Goal: Task Accomplishment & Management: Manage account settings

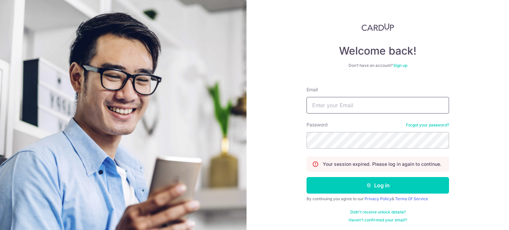
click at [347, 108] on input "Email" at bounding box center [378, 105] width 143 height 17
type input "[EMAIL_ADDRESS][DOMAIN_NAME]"
click at [307, 177] on button "Log in" at bounding box center [378, 185] width 143 height 17
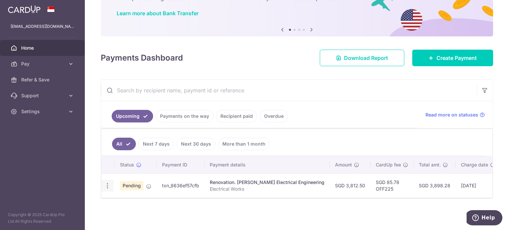
click at [104, 180] on div "Update payment Cancel payment Upload doc" at bounding box center [107, 186] width 12 height 12
click at [105, 183] on icon "button" at bounding box center [107, 186] width 7 height 7
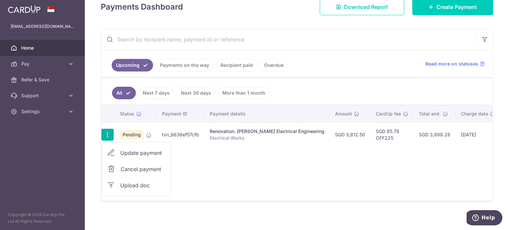
scroll to position [99, 0]
click at [145, 184] on span "Upload doc" at bounding box center [142, 186] width 45 height 8
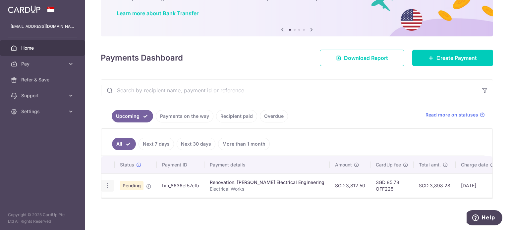
scroll to position [50, 0]
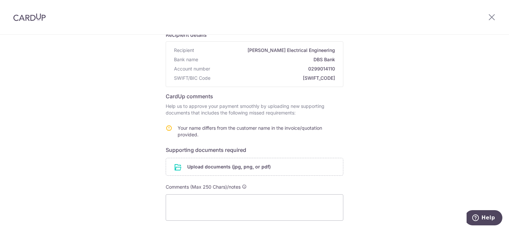
scroll to position [103, 0]
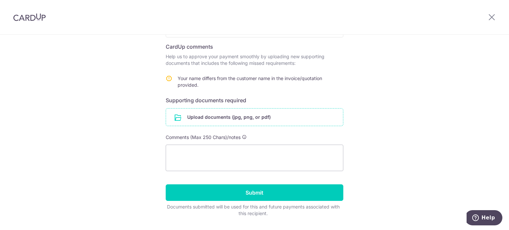
click at [208, 117] on input "file" at bounding box center [254, 117] width 177 height 17
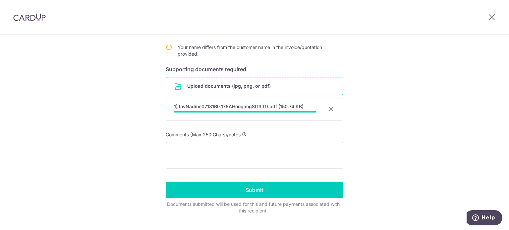
scroll to position [136, 0]
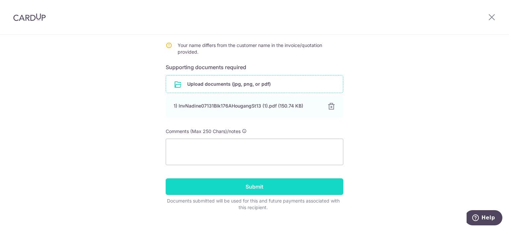
click at [233, 187] on input "Submit" at bounding box center [255, 187] width 178 height 17
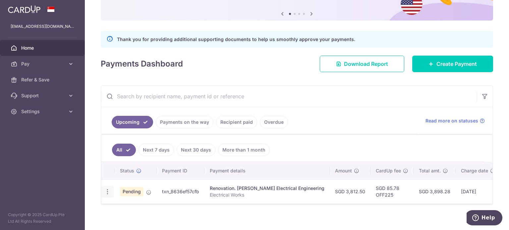
click at [108, 189] on icon "button" at bounding box center [107, 192] width 7 height 7
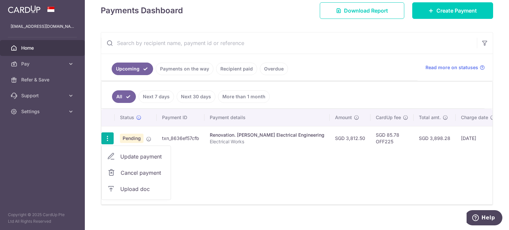
scroll to position [118, 0]
click at [128, 154] on span "Update payment" at bounding box center [142, 157] width 45 height 8
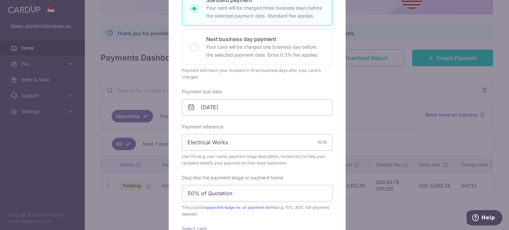
scroll to position [127, 0]
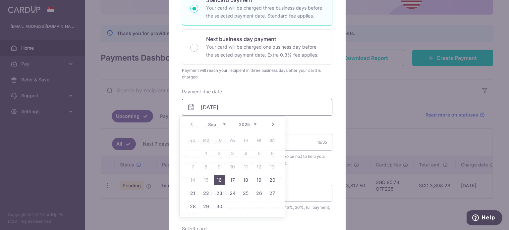
click at [220, 105] on input "12/09/2025" at bounding box center [257, 107] width 151 height 17
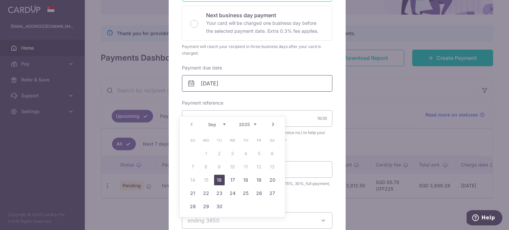
scroll to position [153, 0]
click at [220, 179] on link "16" at bounding box center [219, 180] width 11 height 11
type input "[DATE]"
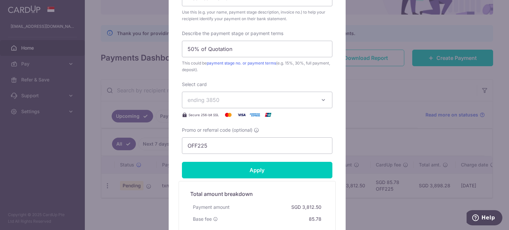
scroll to position [281, 0]
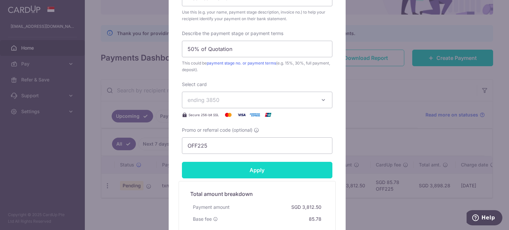
click at [229, 168] on input "Apply" at bounding box center [257, 170] width 151 height 17
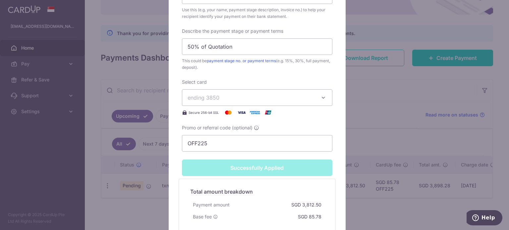
scroll to position [306, 0]
click at [222, 96] on span "ending 3850" at bounding box center [251, 98] width 127 height 8
click at [211, 127] on span "**** 3850" at bounding box center [217, 129] width 26 height 8
type input "Apply"
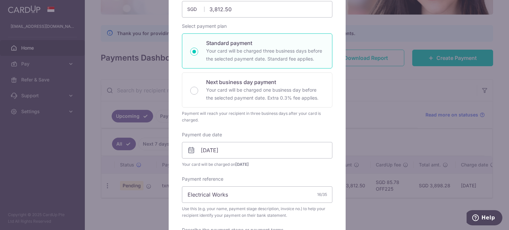
scroll to position [0, 0]
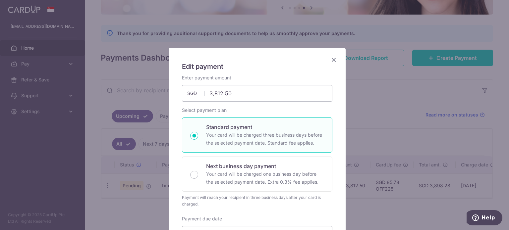
click at [330, 59] on icon "Close" at bounding box center [334, 60] width 8 height 8
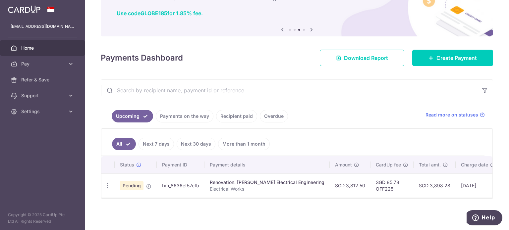
scroll to position [0, 78]
